Goal: Find contact information: Find contact information

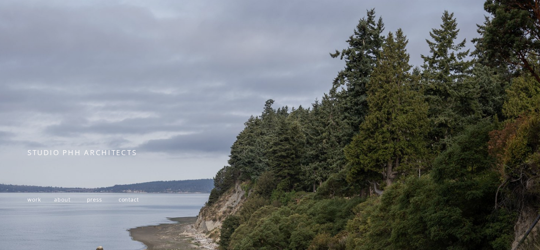
click at [30, 202] on span "work" at bounding box center [34, 199] width 14 height 7
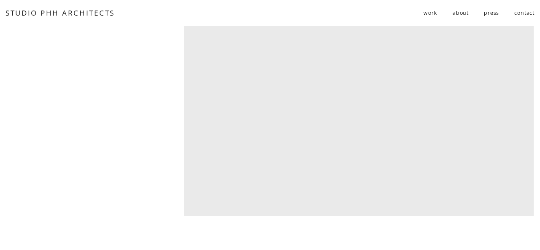
scroll to position [2335, 0]
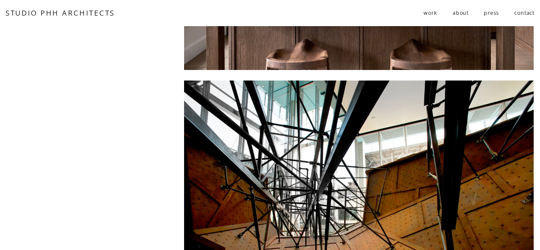
click at [526, 15] on link "contact" at bounding box center [524, 13] width 20 height 14
